Goal: Information Seeking & Learning: Check status

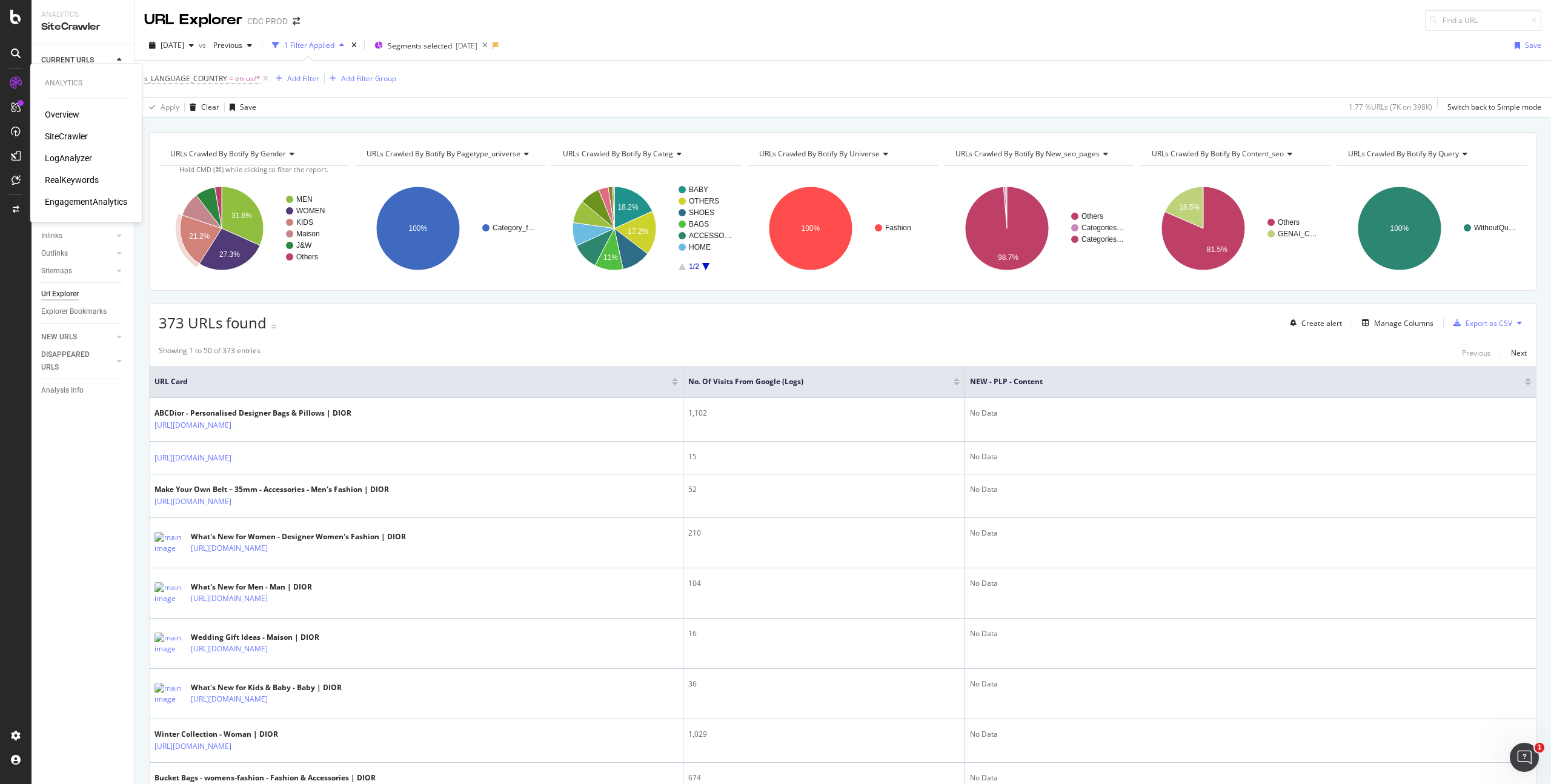
click at [93, 183] on div "RealKeywords" at bounding box center [72, 180] width 54 height 12
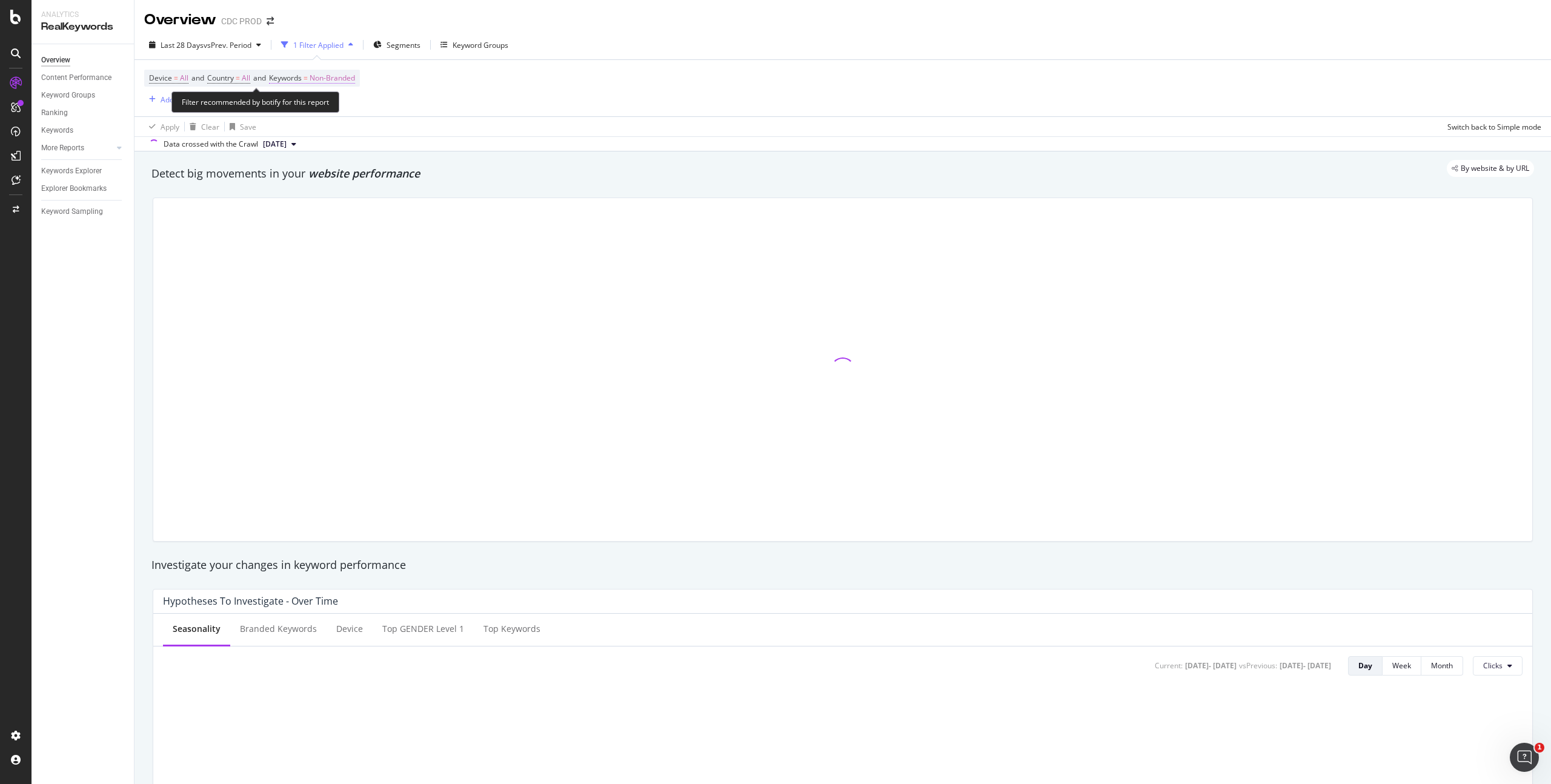
click at [328, 76] on span "Non-Branded" at bounding box center [332, 78] width 45 height 17
drag, startPoint x: 303, startPoint y: 102, endPoint x: 317, endPoint y: 103, distance: 14.0
click at [303, 102] on span "Non-Branded" at bounding box center [312, 106] width 50 height 10
click at [310, 197] on span "All" at bounding box center [358, 201] width 123 height 11
click at [392, 131] on icon "button" at bounding box center [393, 132] width 7 height 7
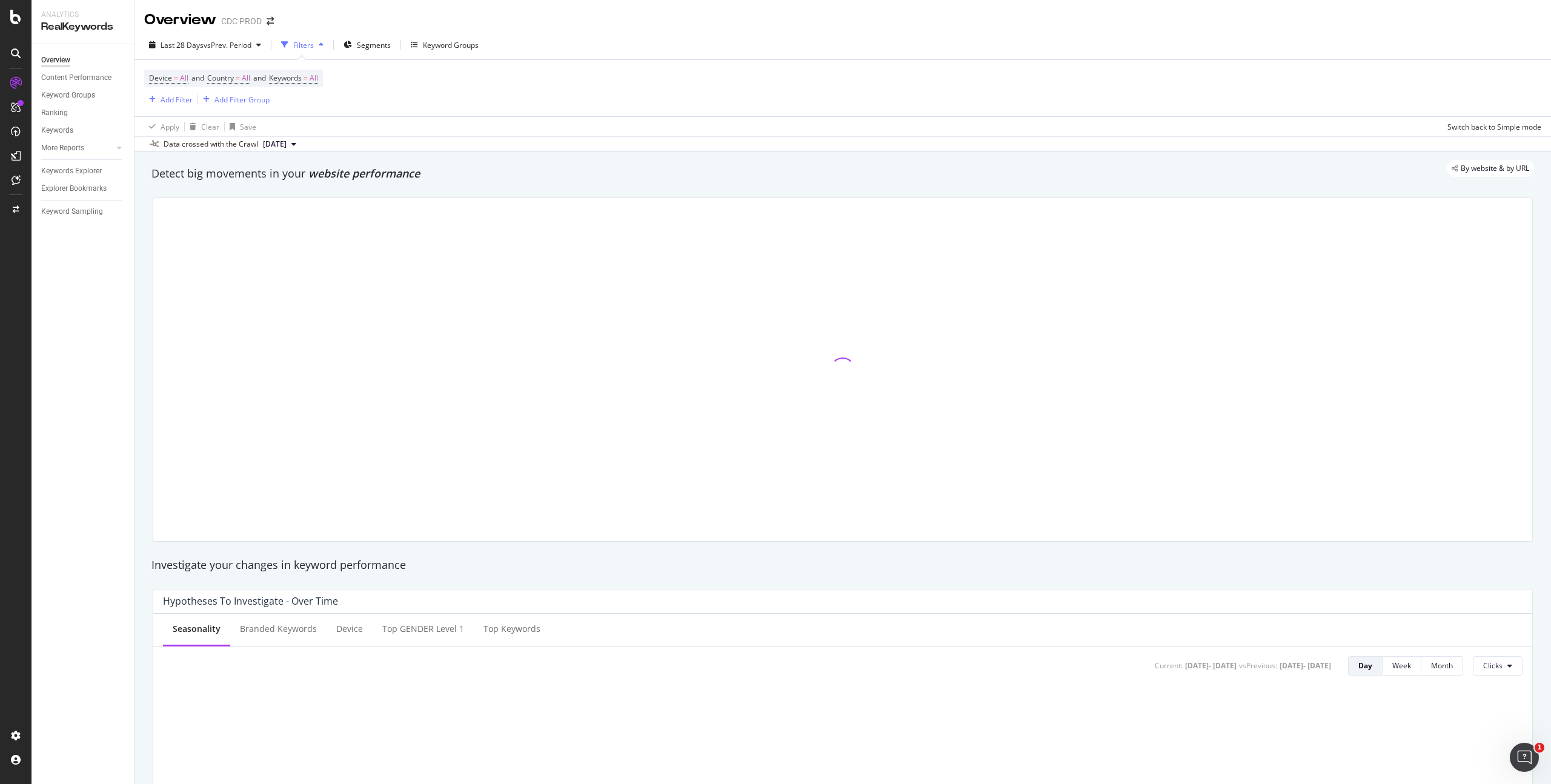
click at [572, 85] on div "Device = All and Country = All and Keywords = All Add Filter Add Filter Group" at bounding box center [842, 88] width 1397 height 56
click at [209, 45] on span "vs Prev. Period" at bounding box center [227, 45] width 48 height 10
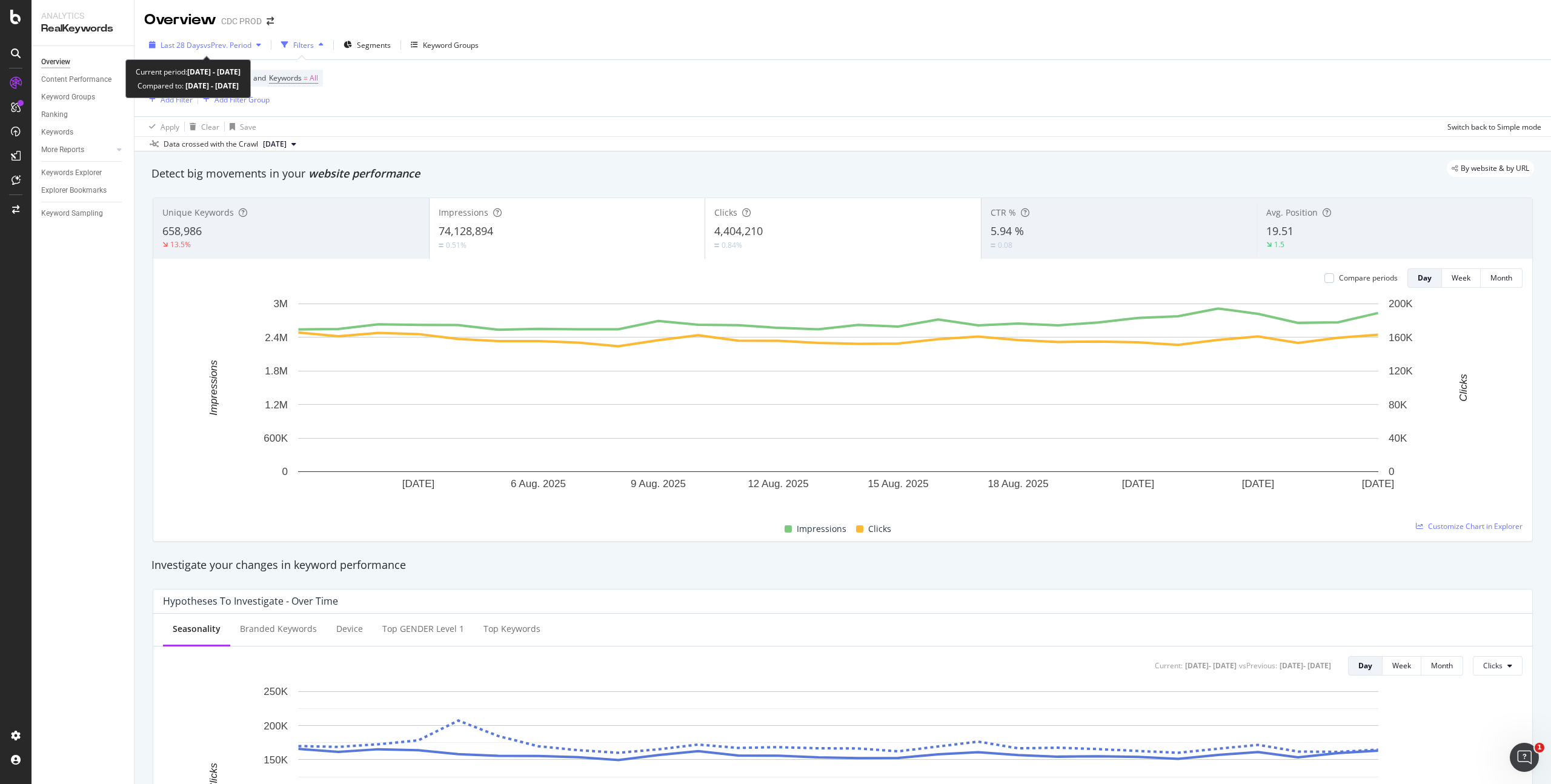
click at [230, 42] on span "vs Prev. Period" at bounding box center [227, 45] width 48 height 10
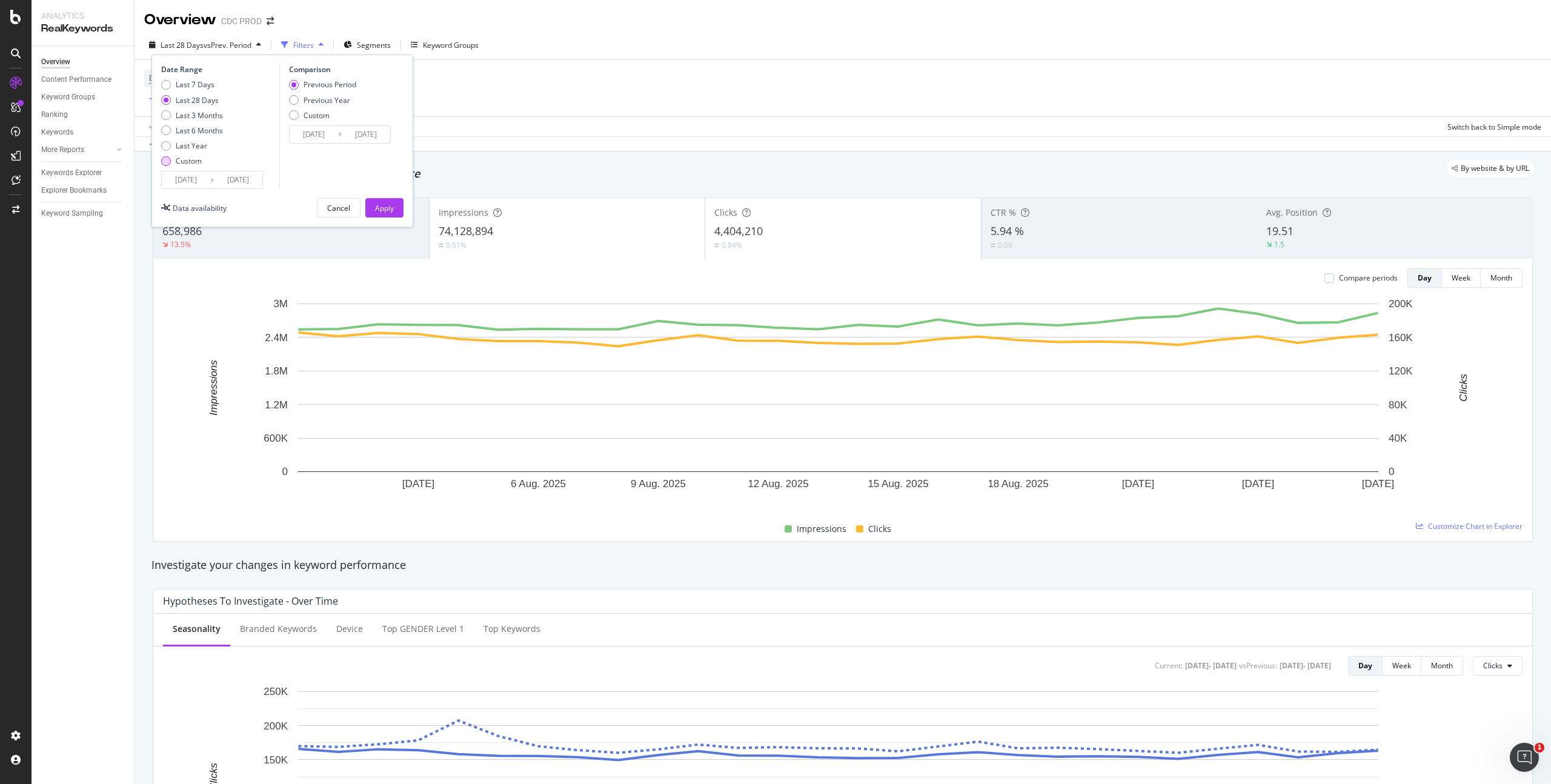
click at [183, 156] on div "Custom" at bounding box center [189, 161] width 26 height 10
click at [203, 177] on input "[DATE]" at bounding box center [186, 180] width 49 height 17
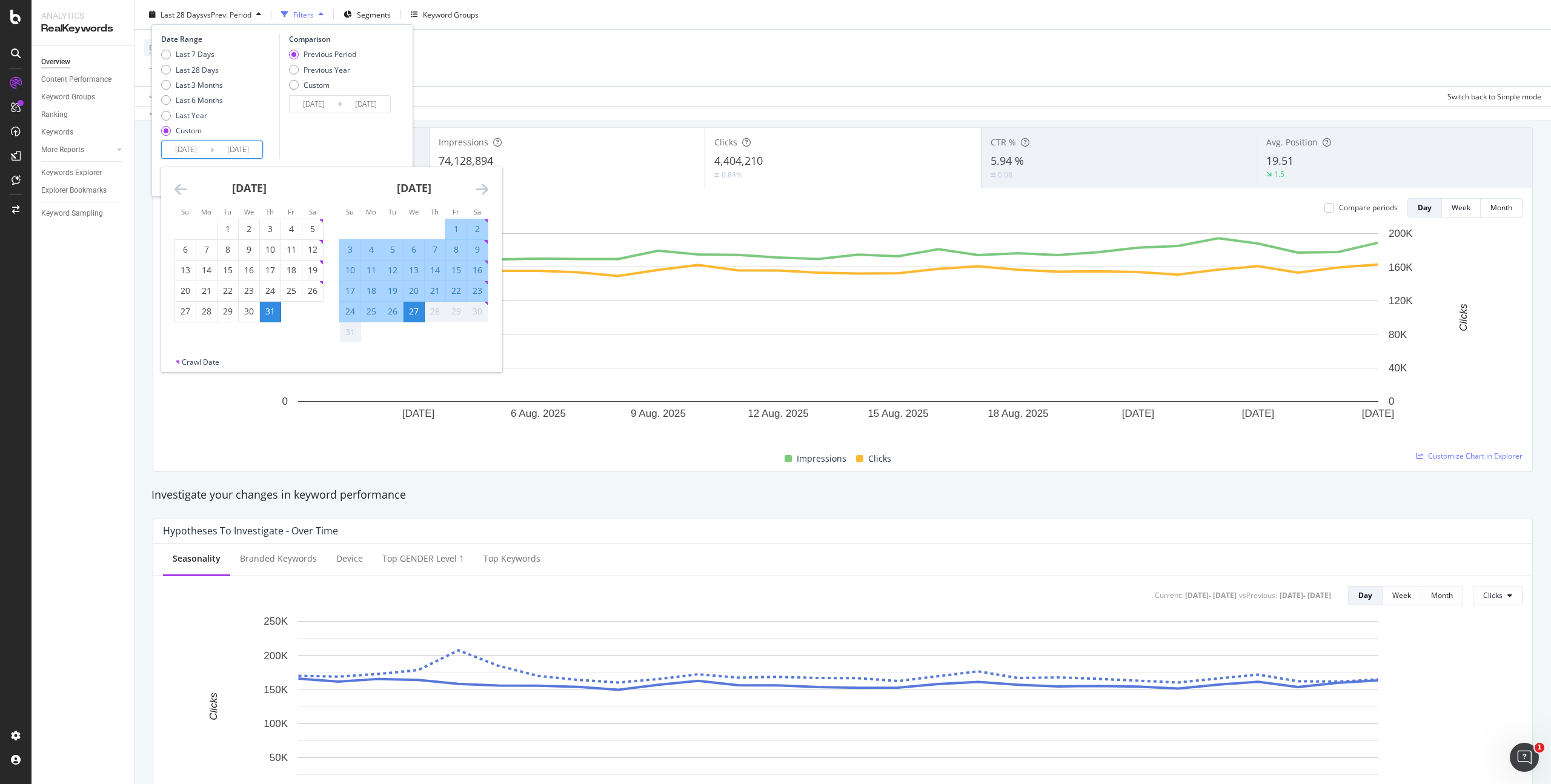
scroll to position [84, 0]
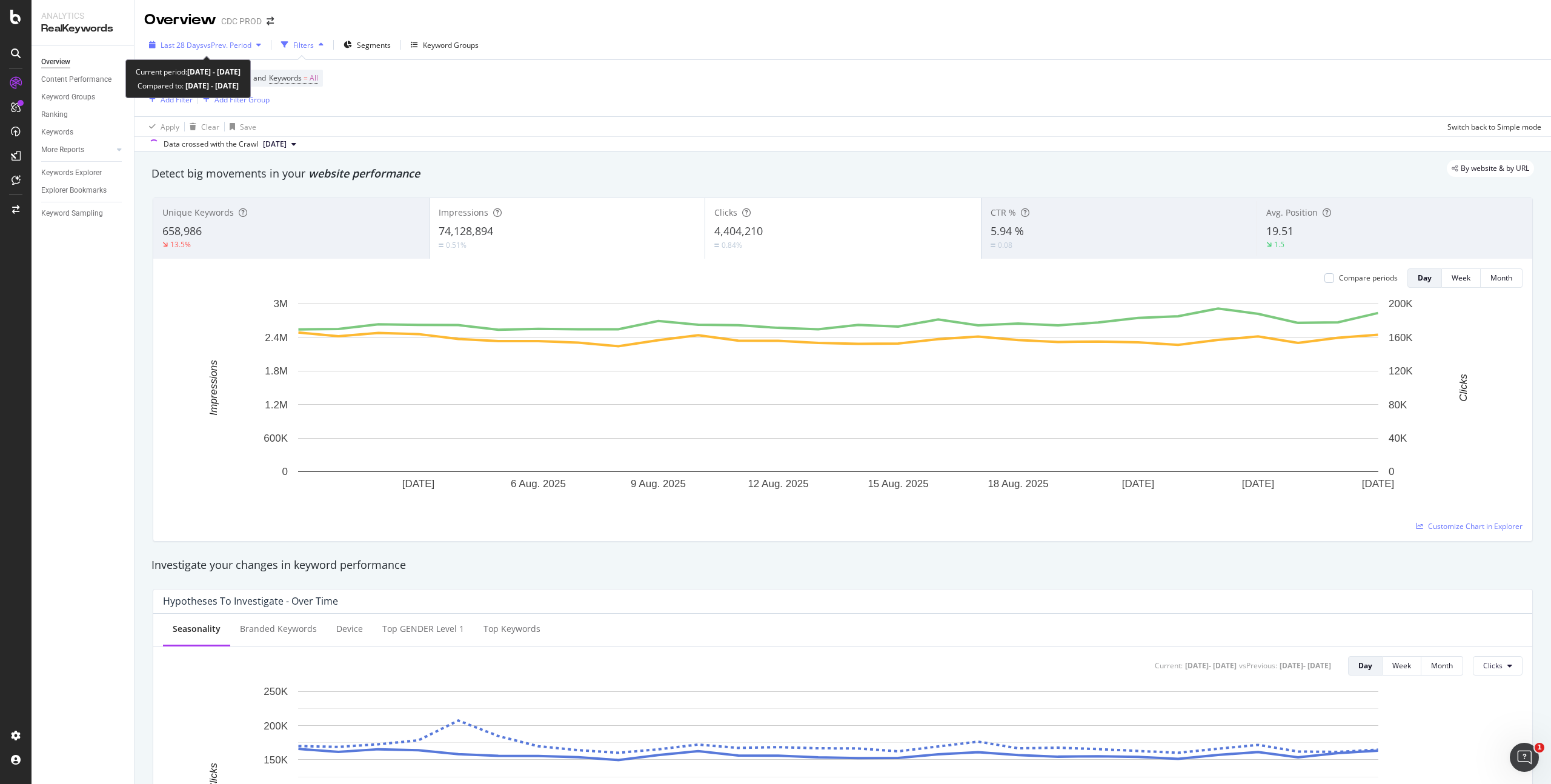
click at [238, 44] on span "vs Prev. Period" at bounding box center [227, 45] width 48 height 10
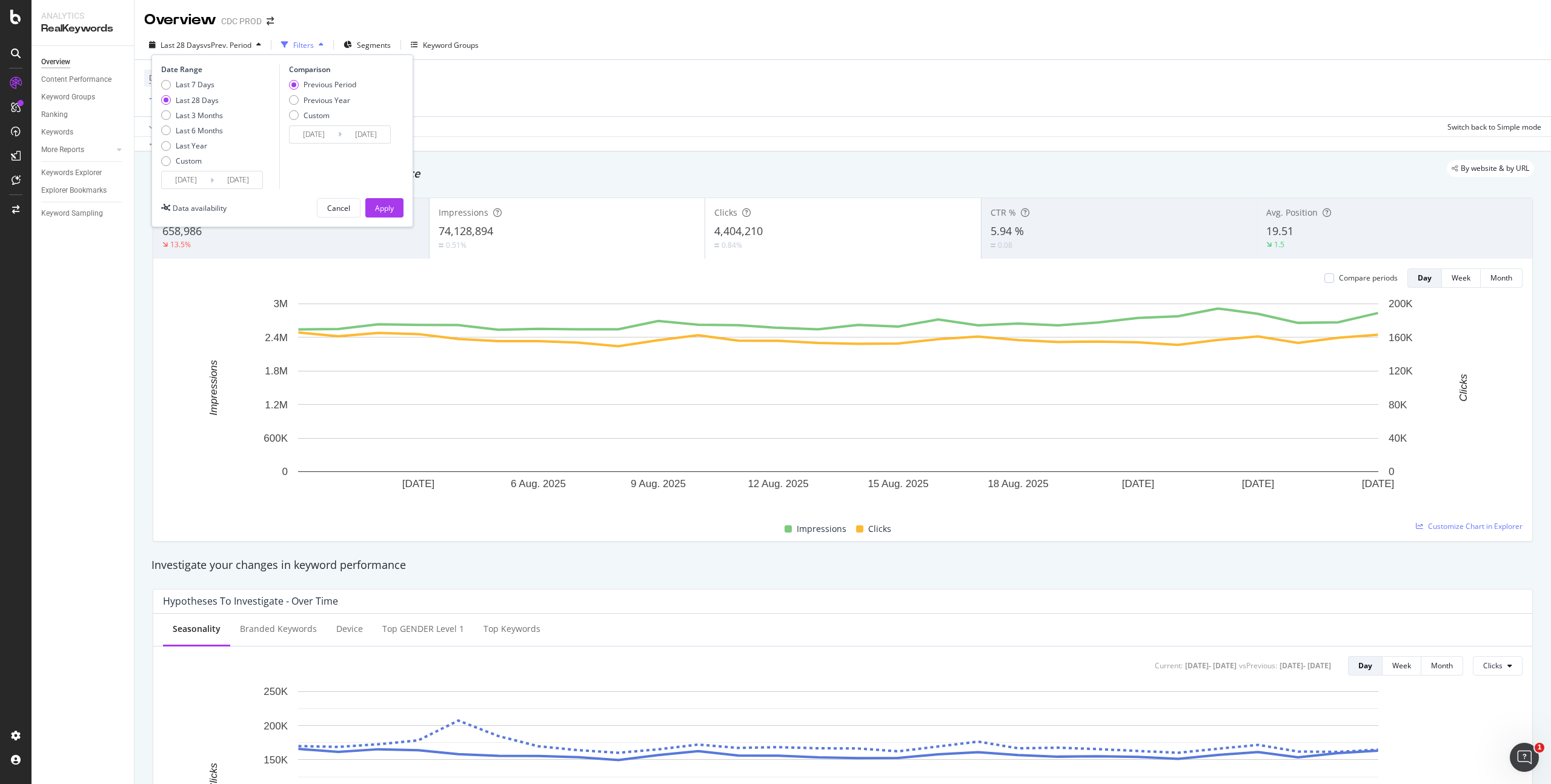
click at [193, 179] on input "[DATE]" at bounding box center [186, 180] width 49 height 17
